Goal: Information Seeking & Learning: Find specific fact

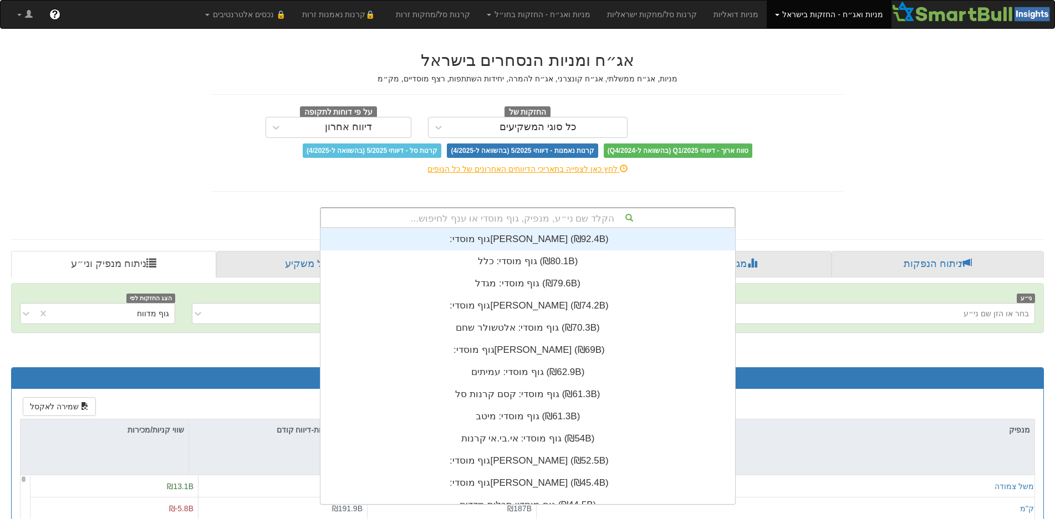
scroll to position [276, 0]
click at [484, 219] on div "הקלד שם ני״ע, מנפיק, גוף מוסדי או ענף לחיפוש..." at bounding box center [527, 217] width 413 height 19
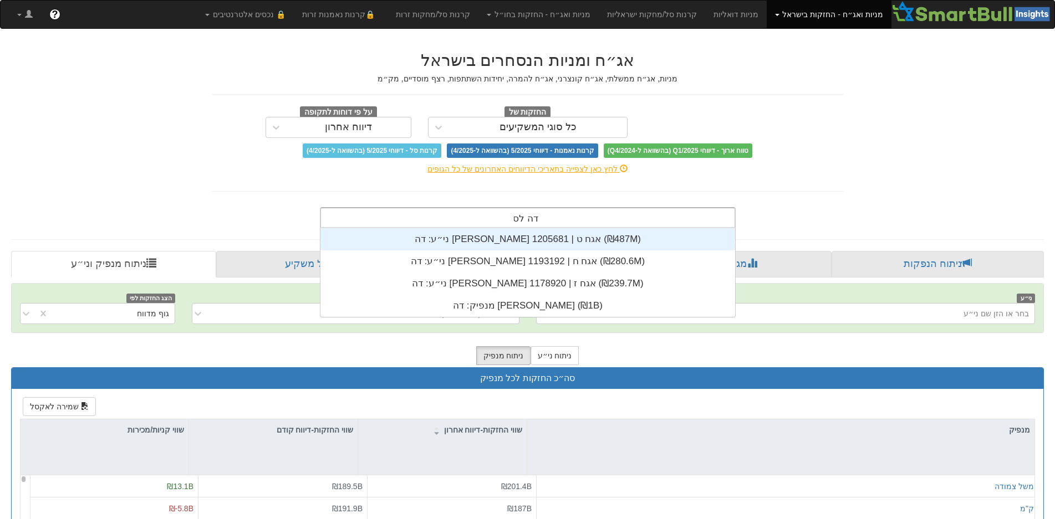
scroll to position [89, 0]
type input "דה [PERSON_NAME]"
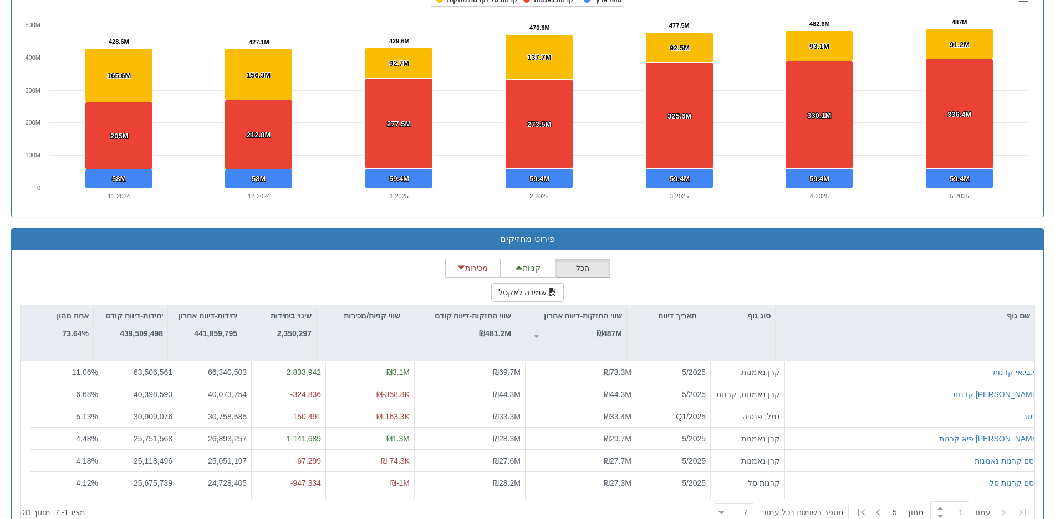
scroll to position [831, 0]
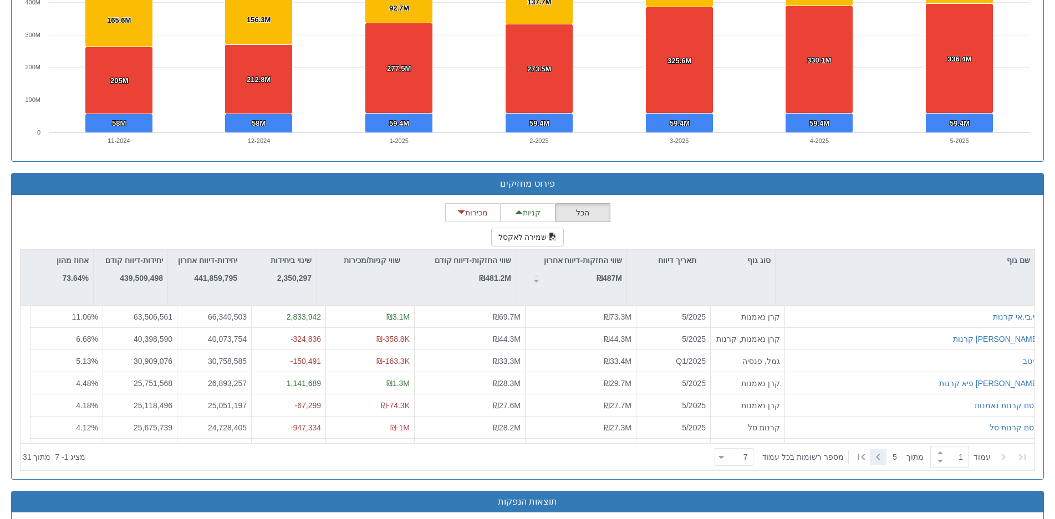
click at [880, 456] on icon at bounding box center [877, 457] width 13 height 13
click at [1002, 456] on icon at bounding box center [1002, 457] width 13 height 13
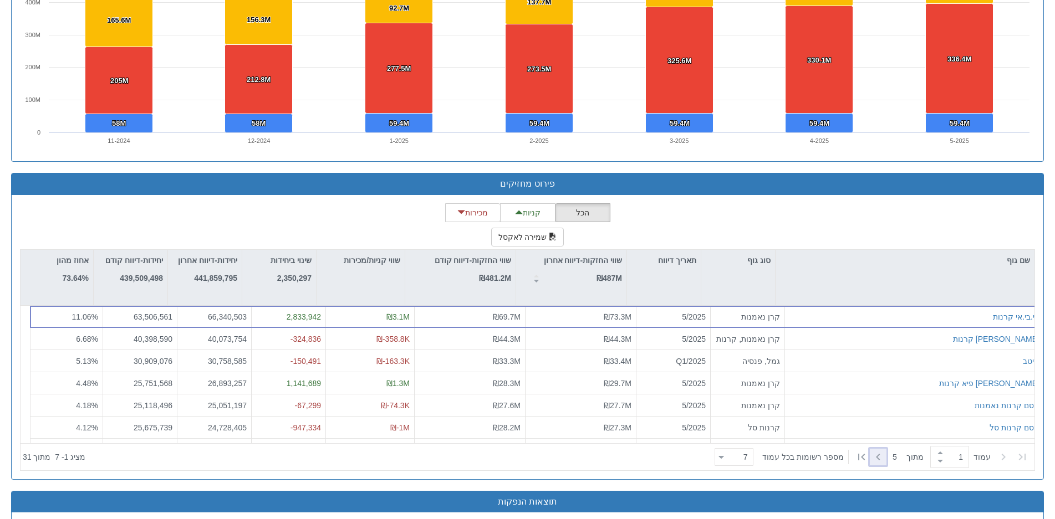
click at [877, 454] on icon at bounding box center [878, 457] width 4 height 7
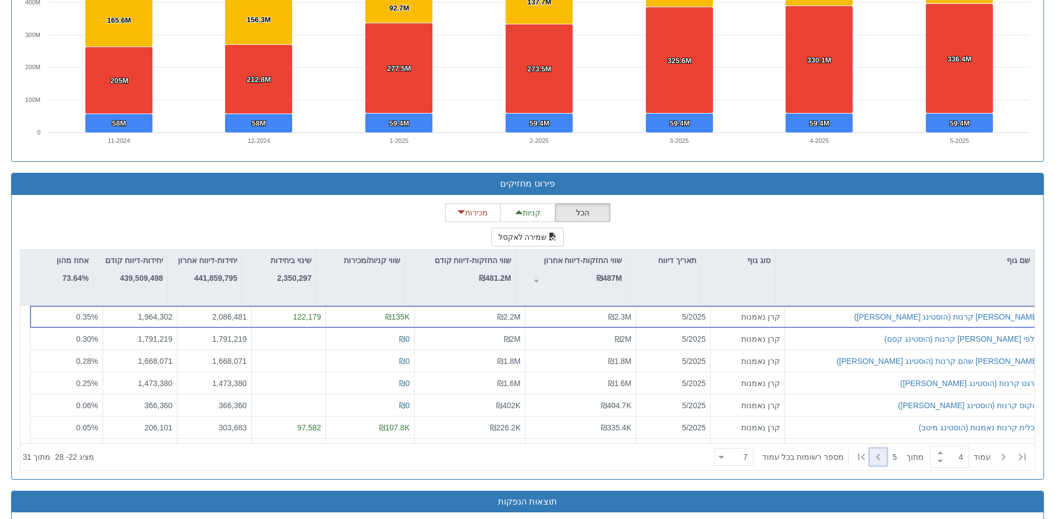
click at [877, 454] on icon at bounding box center [878, 457] width 4 height 7
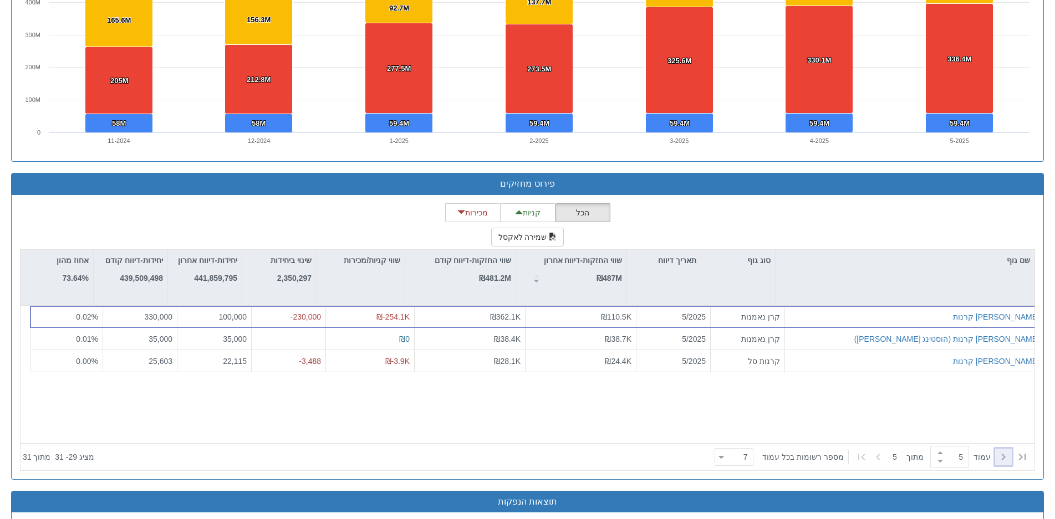
click at [1006, 457] on icon at bounding box center [1002, 457] width 13 height 13
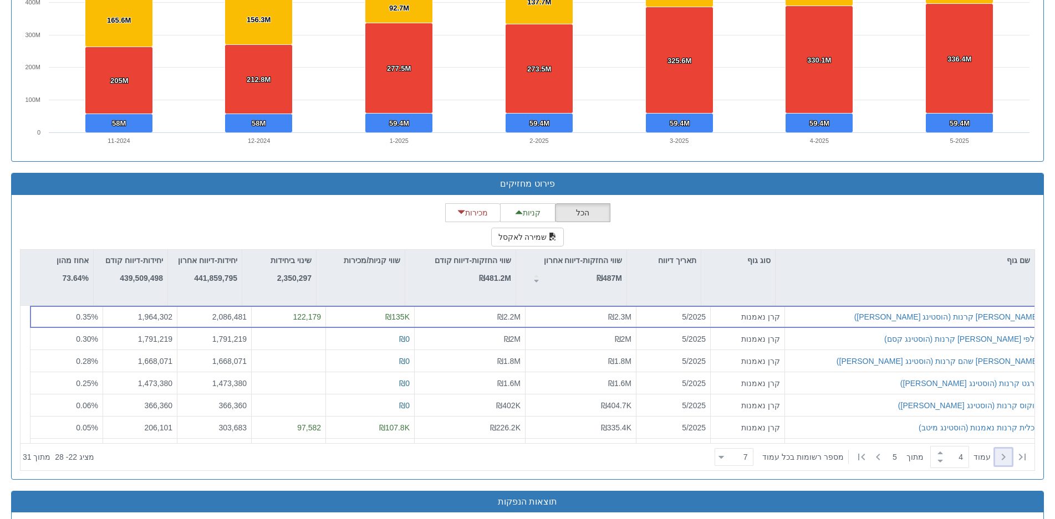
click at [1006, 457] on icon at bounding box center [1002, 457] width 13 height 13
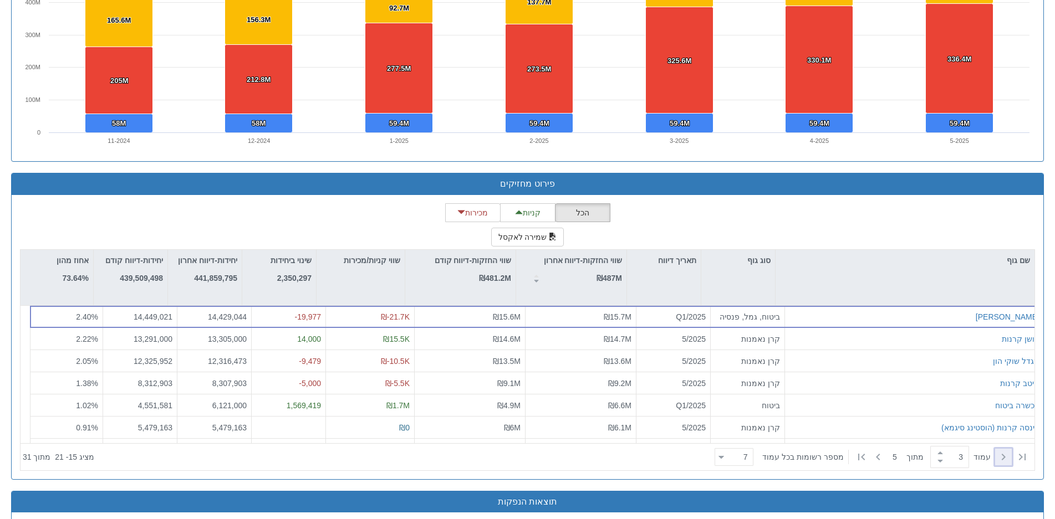
click at [1006, 457] on icon at bounding box center [1002, 457] width 13 height 13
click at [1008, 455] on icon at bounding box center [1002, 457] width 13 height 13
type input "1"
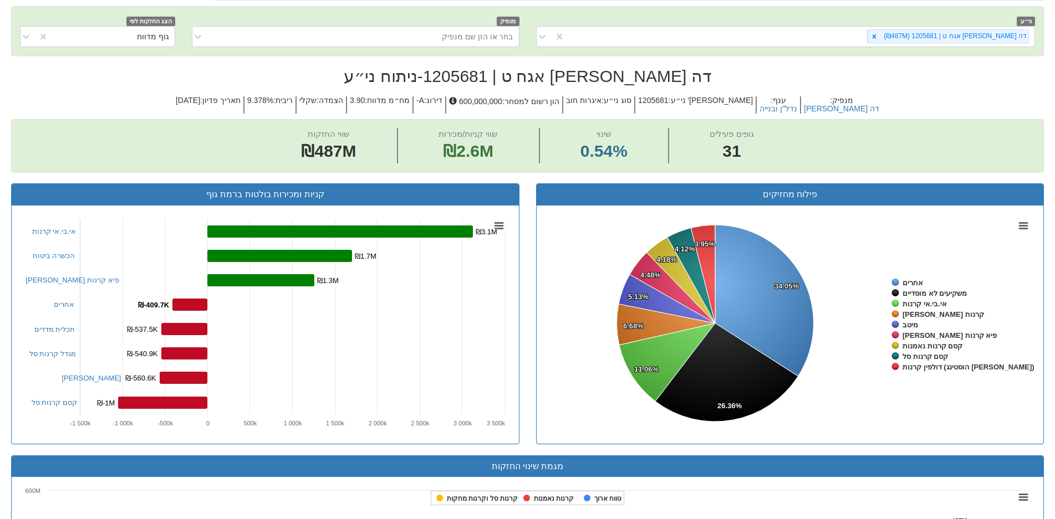
scroll to position [166, 0]
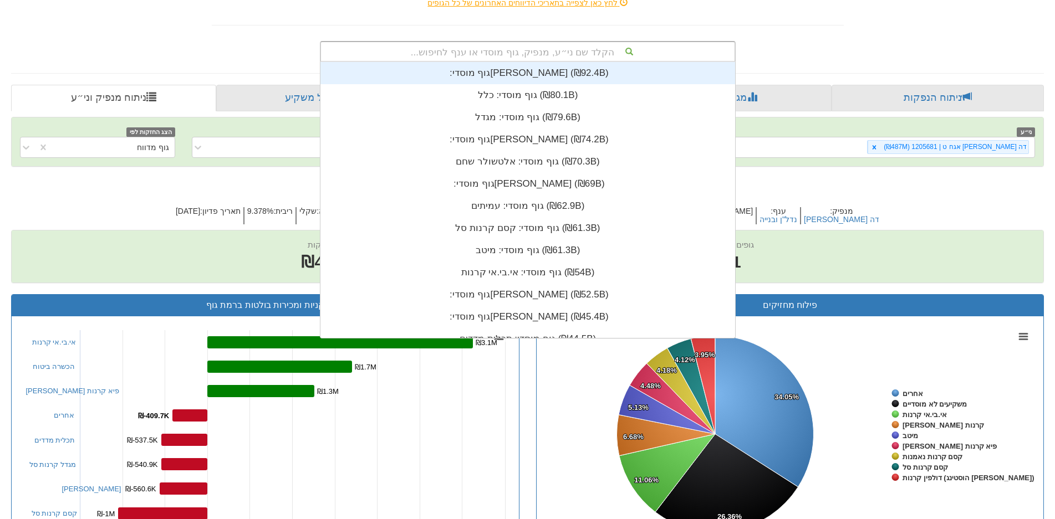
click at [568, 52] on div "הקלד שם ני״ע, מנפיק, גוף מוסדי או ענף לחיפוש..." at bounding box center [527, 51] width 413 height 19
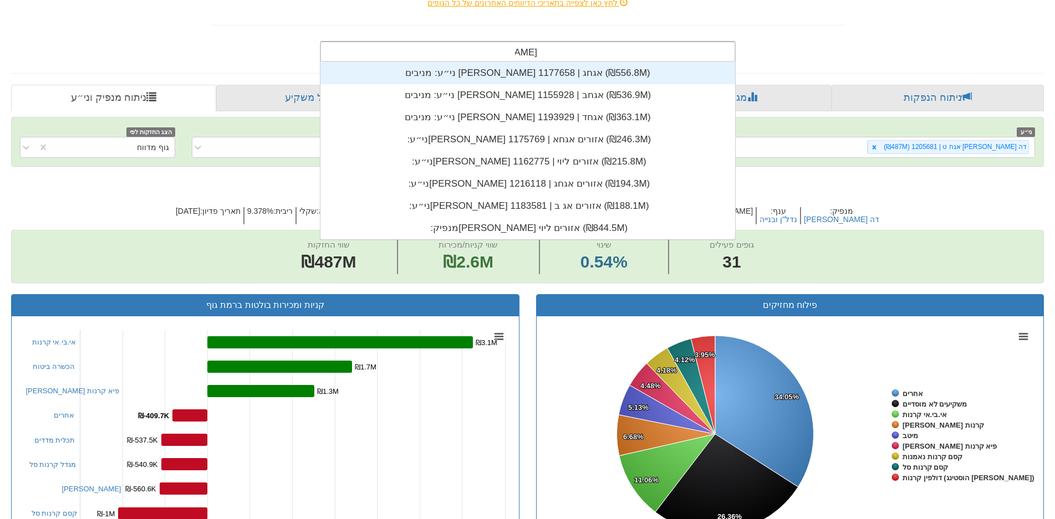
type input "[PERSON_NAME] אזו"
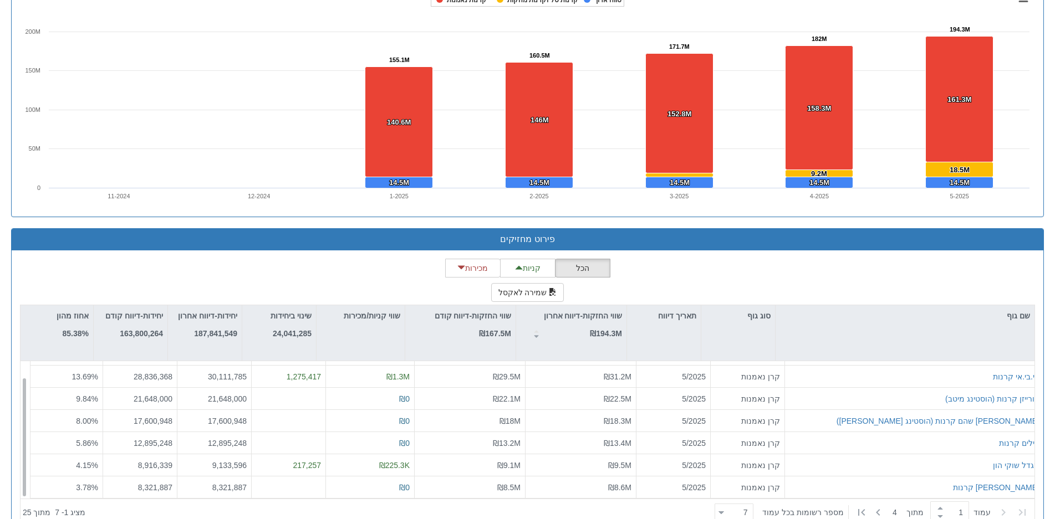
scroll to position [831, 0]
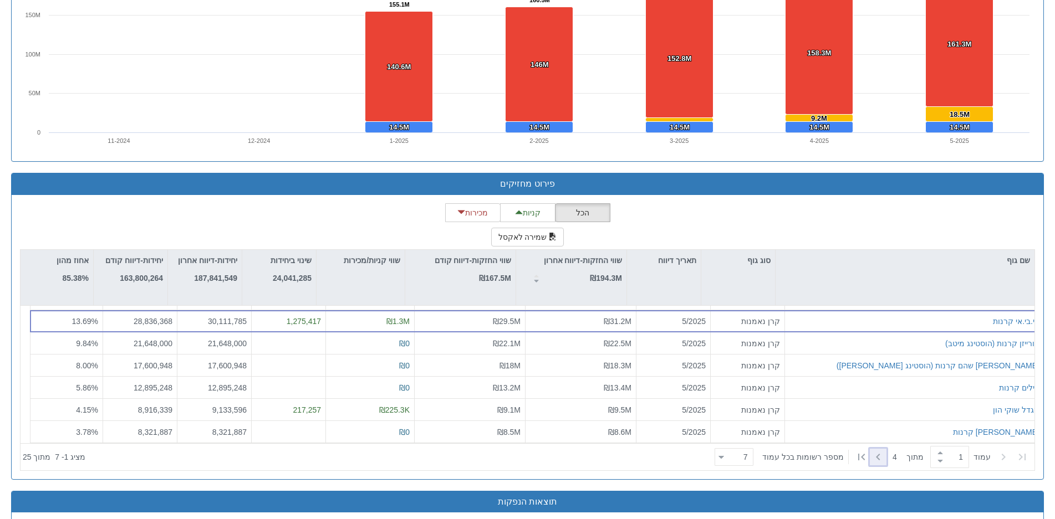
click at [870, 456] on div at bounding box center [878, 457] width 17 height 17
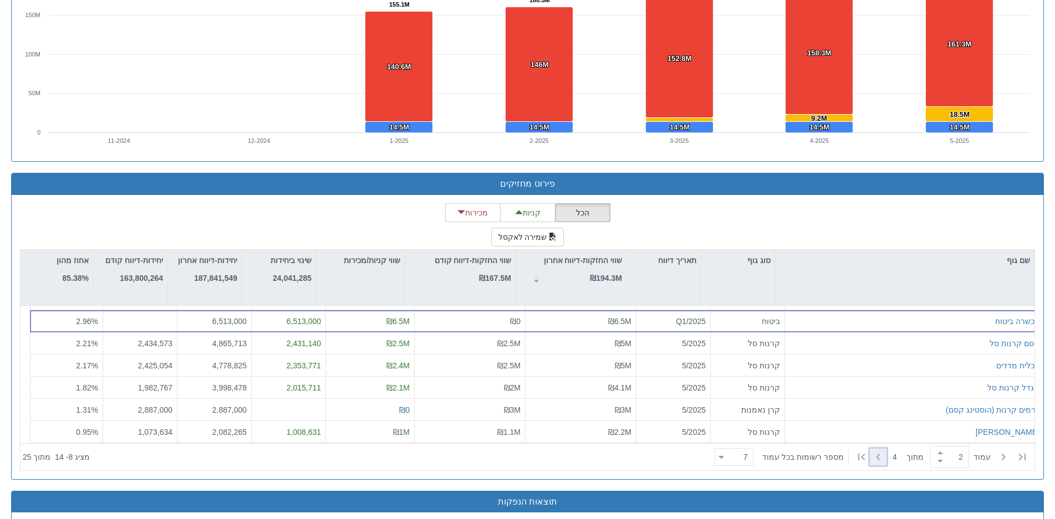
click at [870, 456] on div at bounding box center [878, 457] width 17 height 17
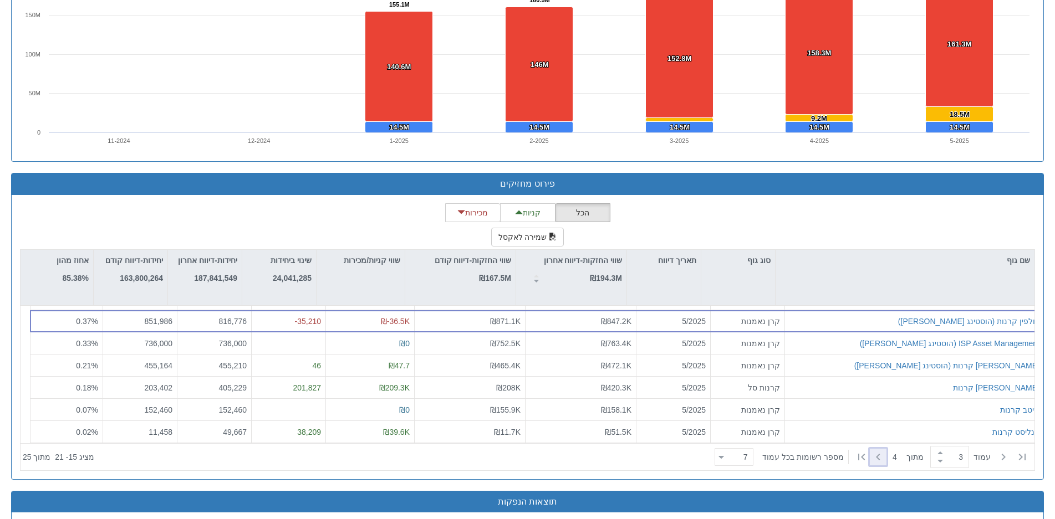
click at [870, 456] on div at bounding box center [878, 457] width 17 height 17
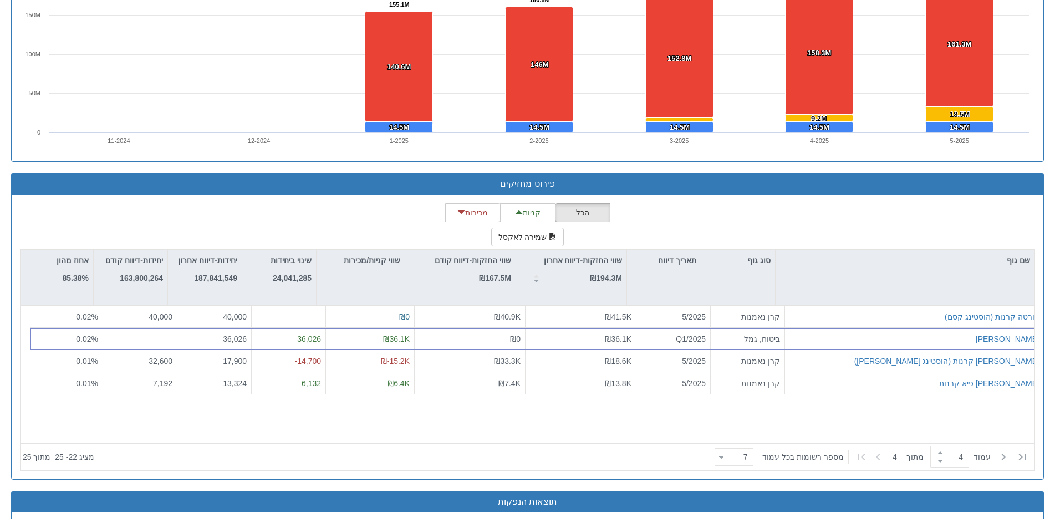
scroll to position [0, 0]
click at [1018, 452] on icon at bounding box center [1021, 457] width 13 height 13
type input "1"
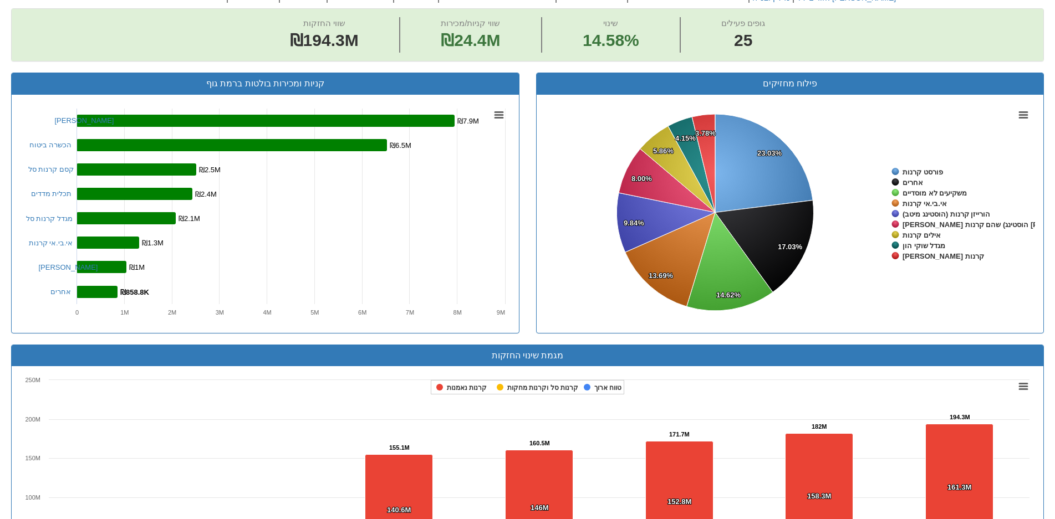
scroll to position [55, 0]
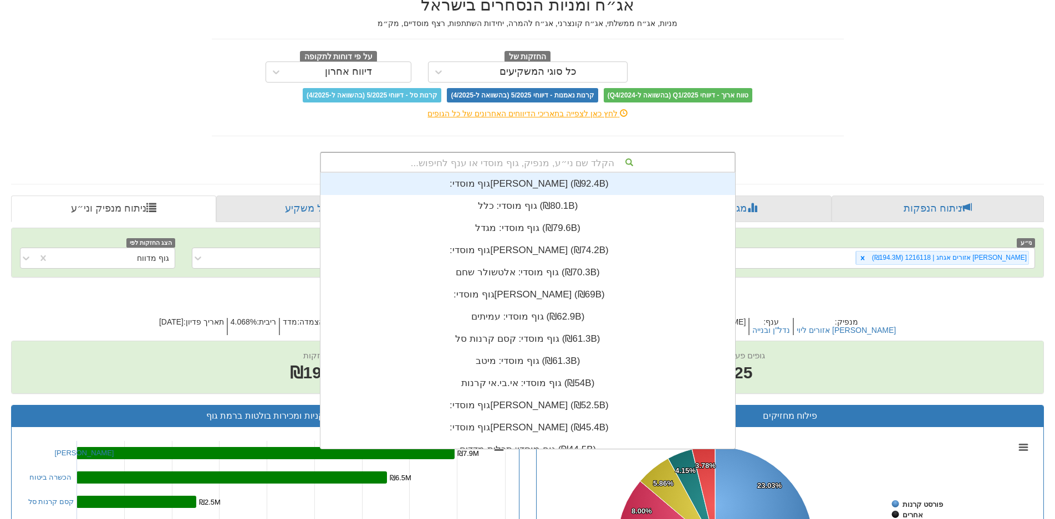
click at [593, 161] on div "הקלד שם ני״ע, מנפיק, גוף מוסדי או ענף לחיפוש..." at bounding box center [527, 162] width 413 height 19
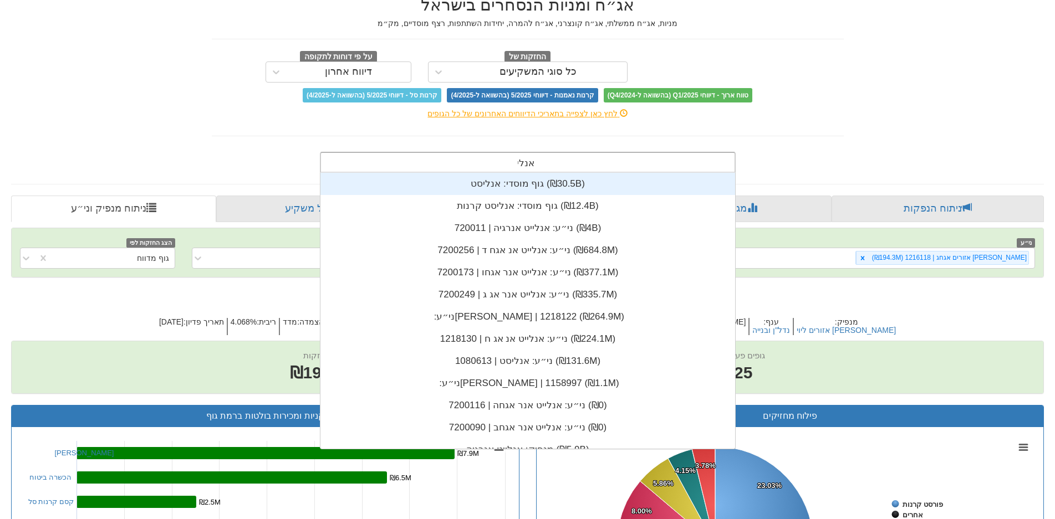
type input "אנליי"
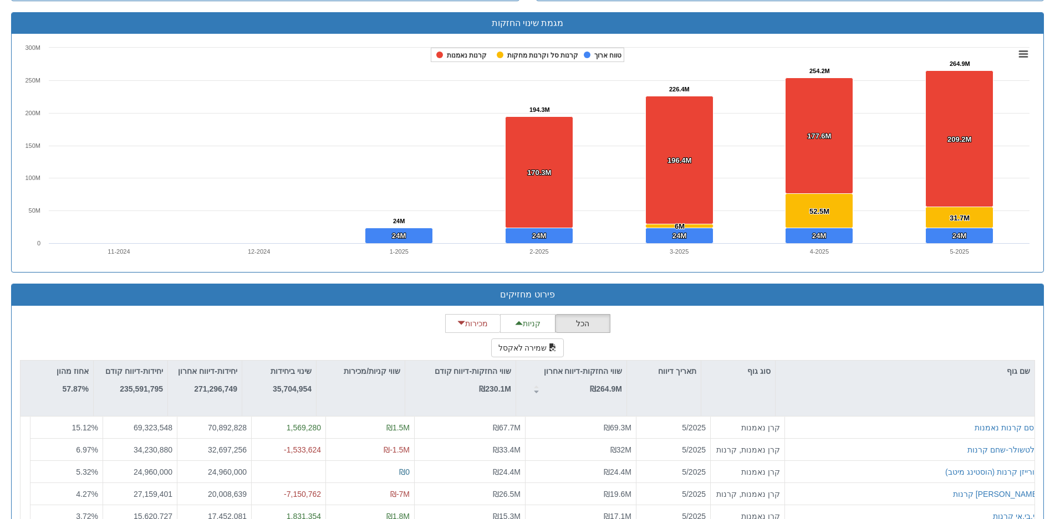
scroll to position [942, 0]
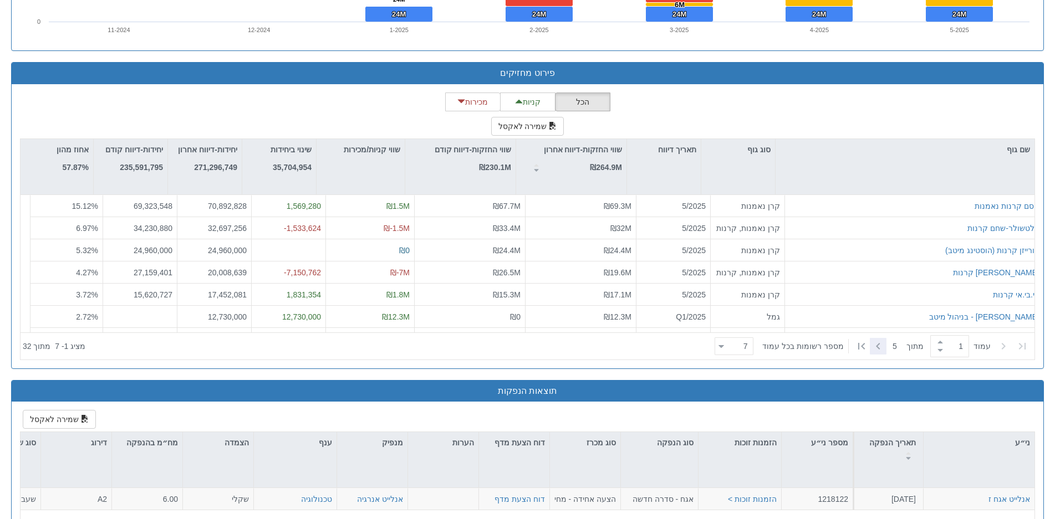
click at [878, 345] on icon at bounding box center [877, 346] width 13 height 13
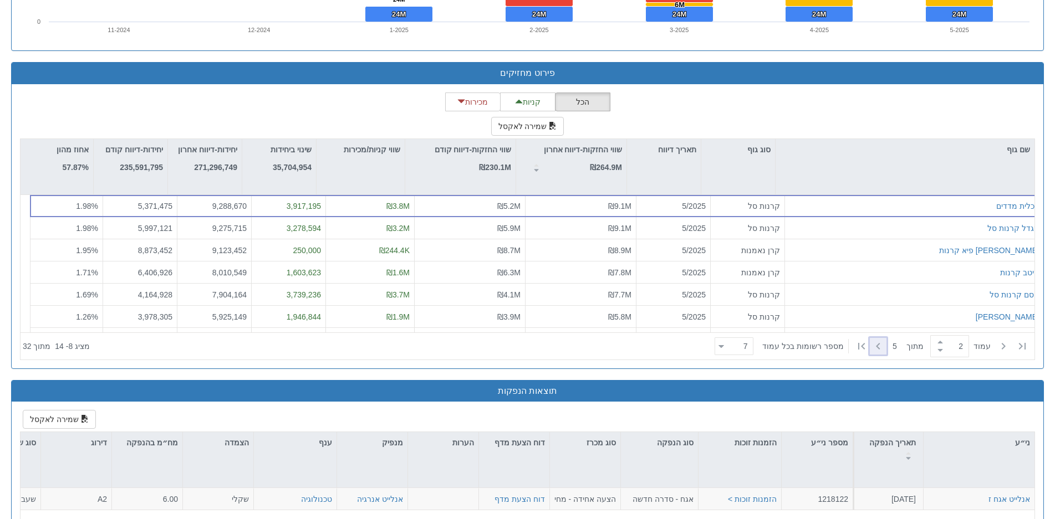
click at [878, 345] on icon at bounding box center [877, 346] width 13 height 13
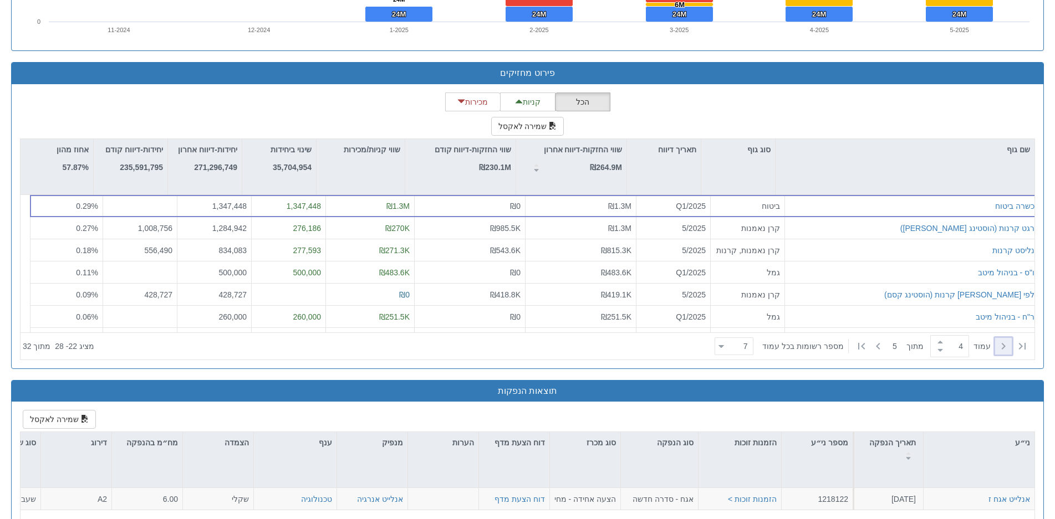
click at [1008, 346] on icon at bounding box center [1002, 346] width 13 height 13
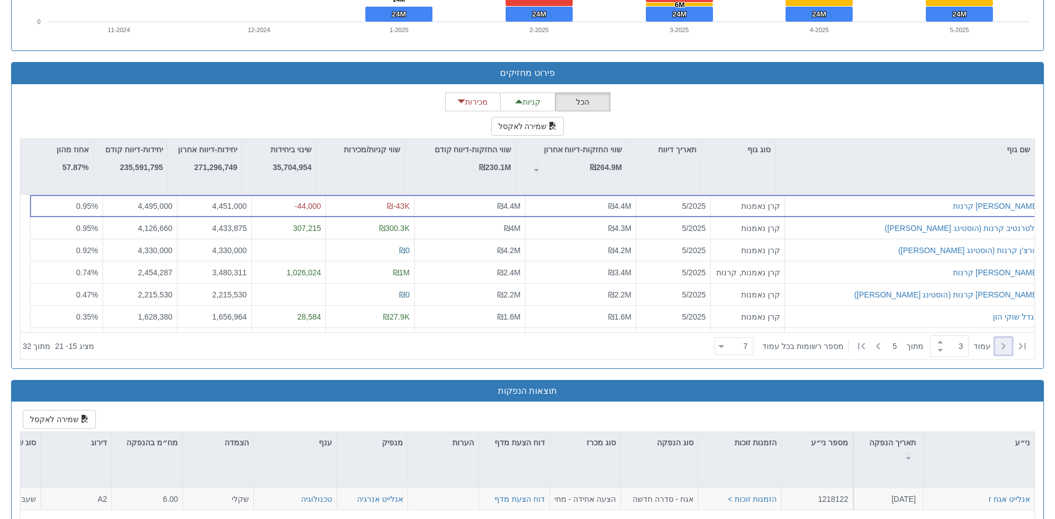
click at [1008, 346] on icon at bounding box center [1002, 346] width 13 height 13
type input "1"
